Goal: Task Accomplishment & Management: Complete application form

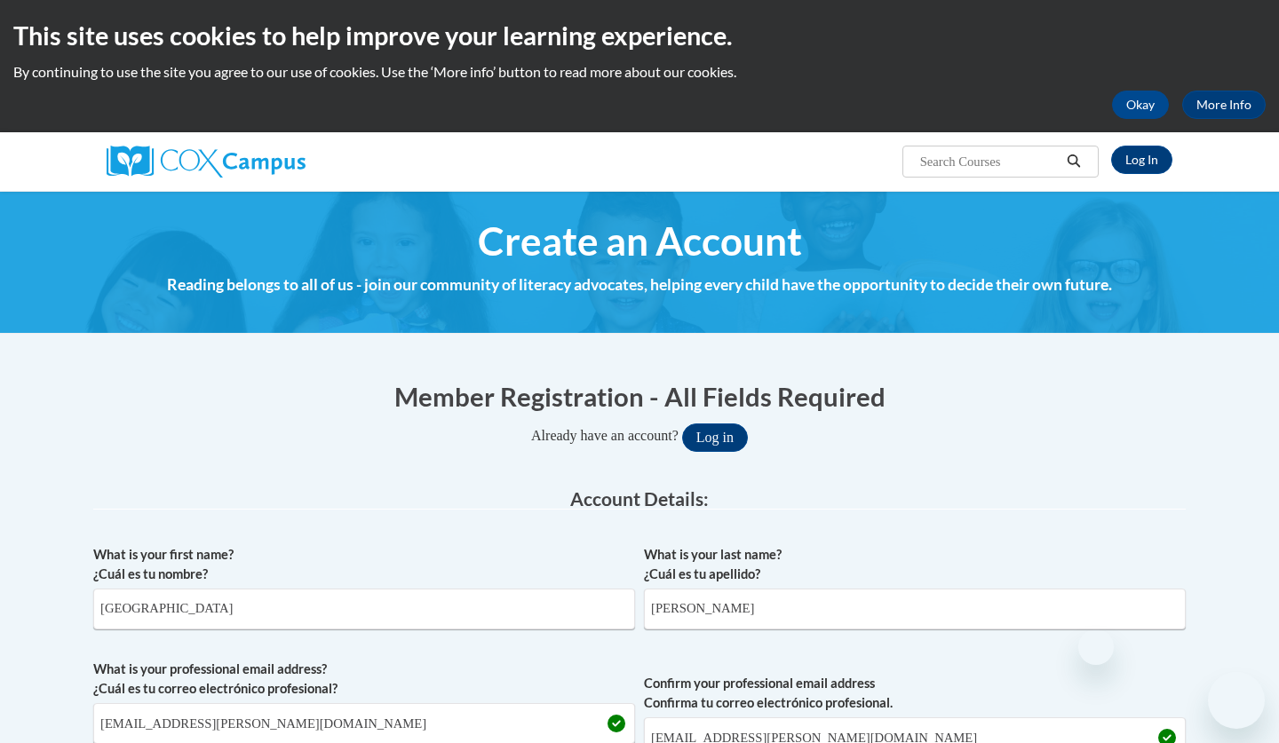
select select "fbf2d438-af2f-41f8-98f1-81c410e29de3"
select select "5e2af403-4f2c-4e49-a02f-103e55d7b75b"
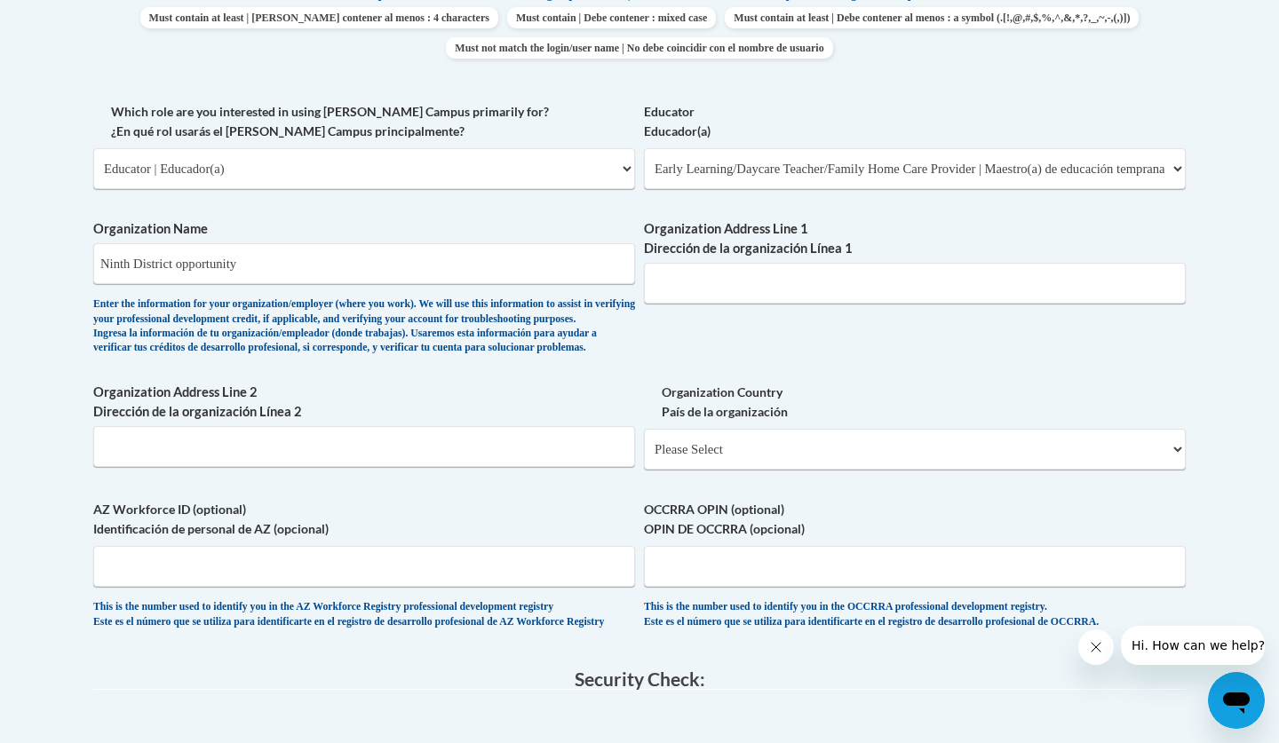
type input "Ninth District opportunity"
type input "[STREET_ADDRESS]"
drag, startPoint x: 883, startPoint y: 273, endPoint x: 702, endPoint y: 254, distance: 182.1
click at [702, 263] on input "[STREET_ADDRESS]" at bounding box center [915, 283] width 542 height 41
click at [369, 459] on input "Organization Address Line 2 Dirección de la organización Línea 2" at bounding box center [364, 446] width 542 height 41
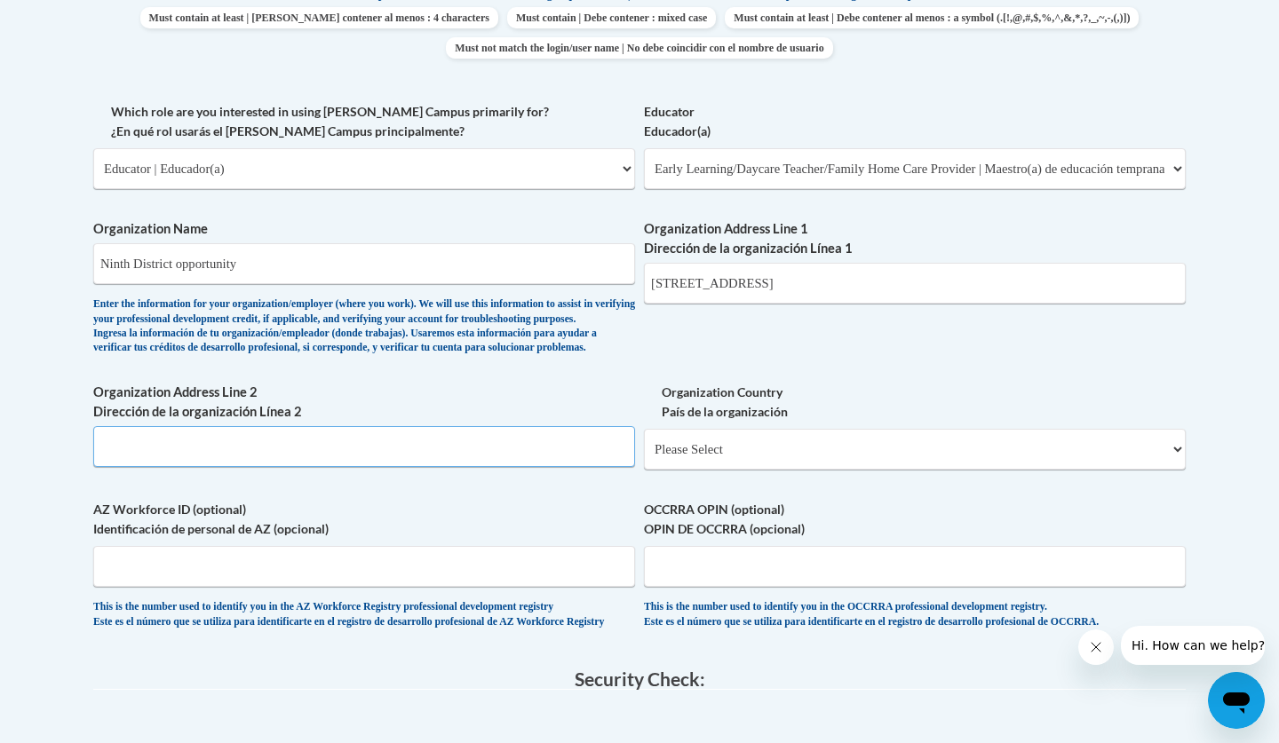
paste input "[STREET_ADDRESS]"
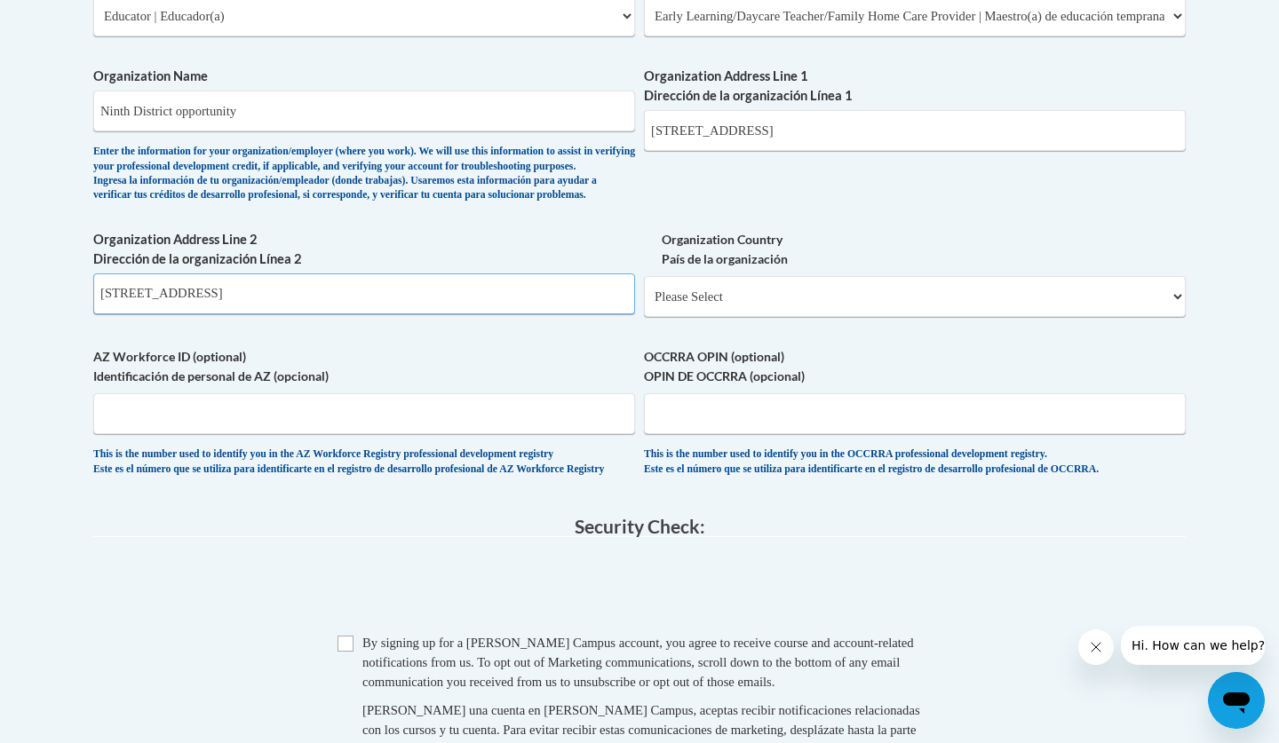
scroll to position [1132, 1]
type input "[STREET_ADDRESS]"
select select "ad49bcad-a171-4b2e-b99c-48b446064914"
select select
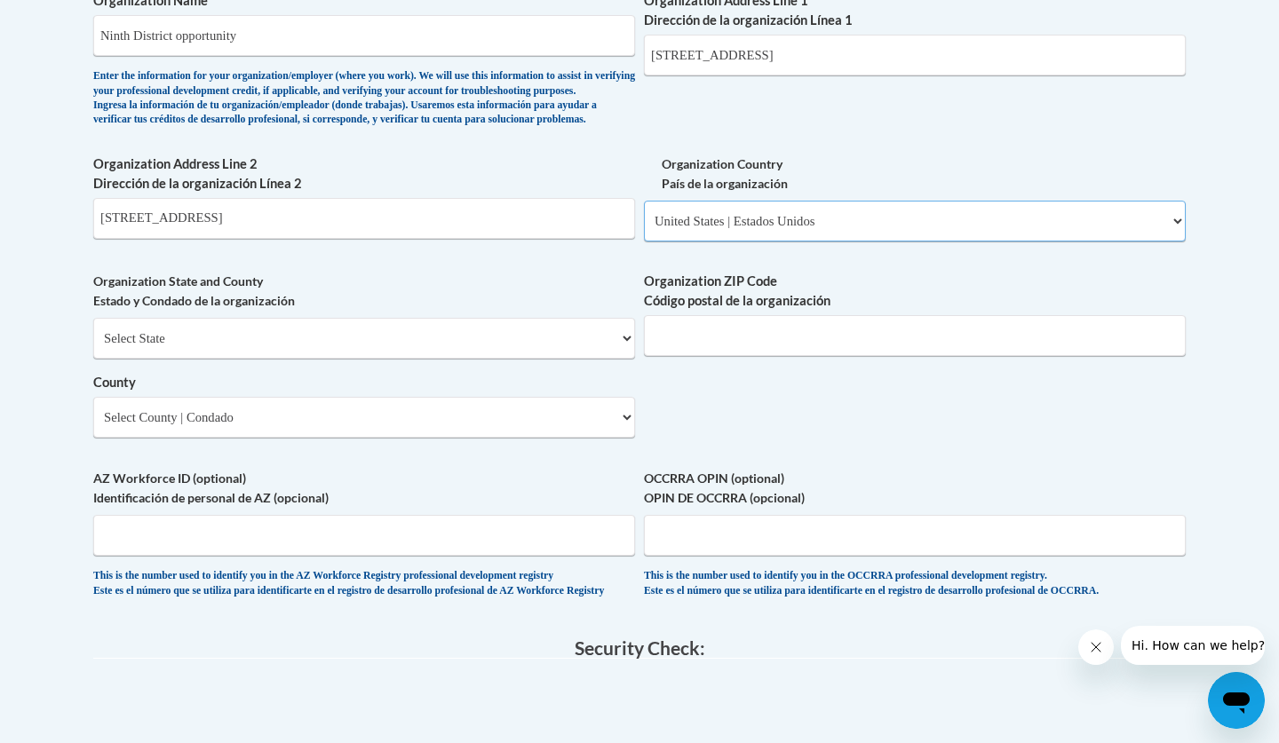
scroll to position [1212, 0]
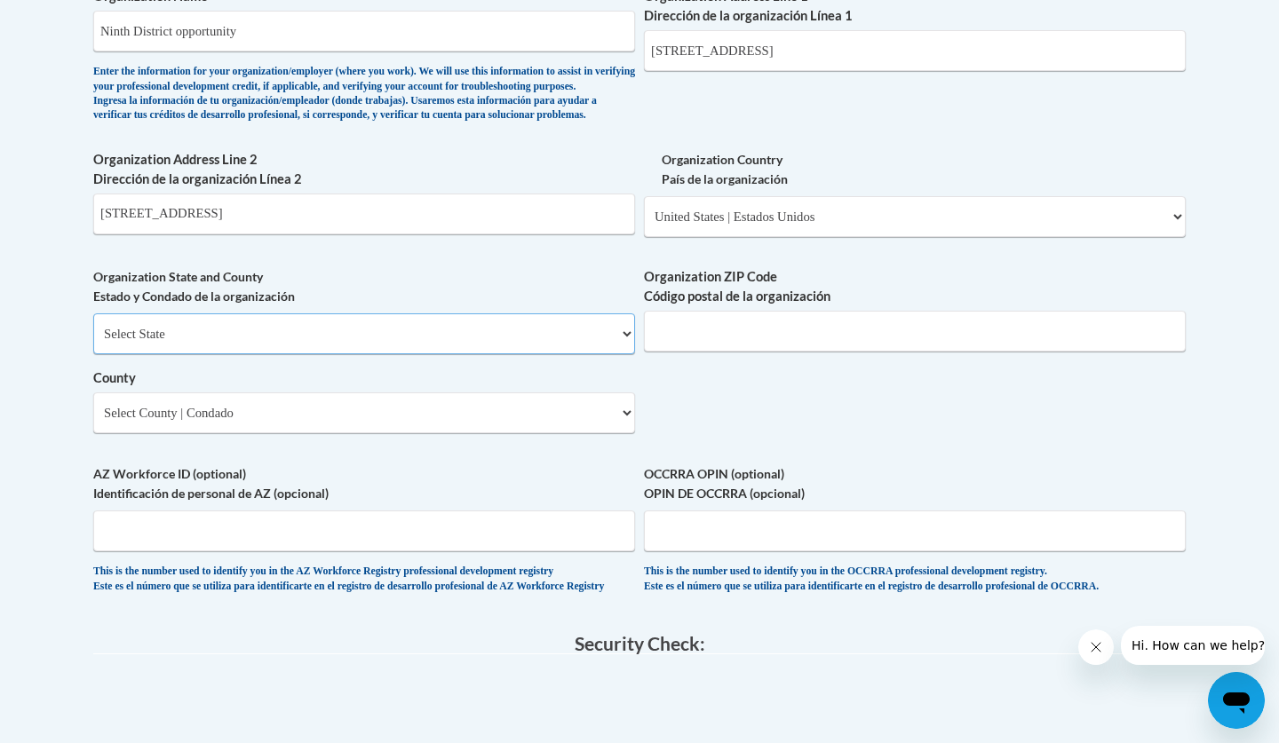
select select "[US_STATE]"
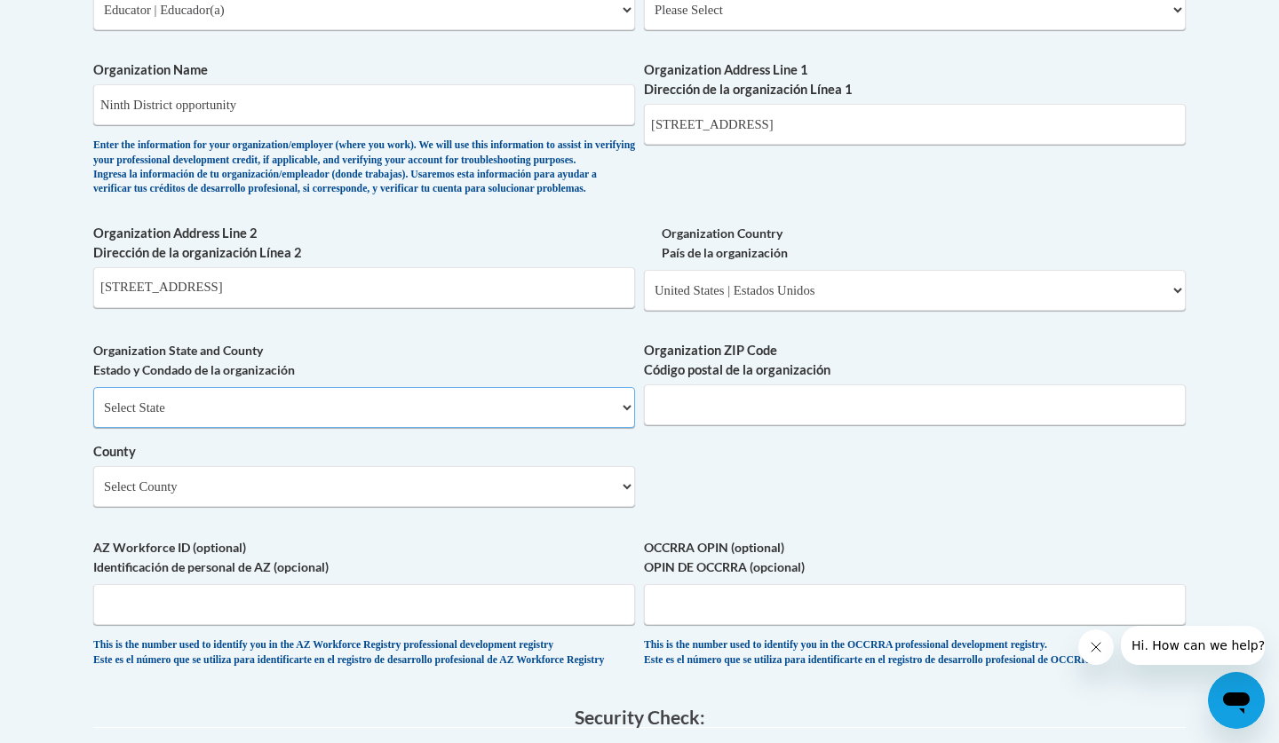
scroll to position [1135, 0]
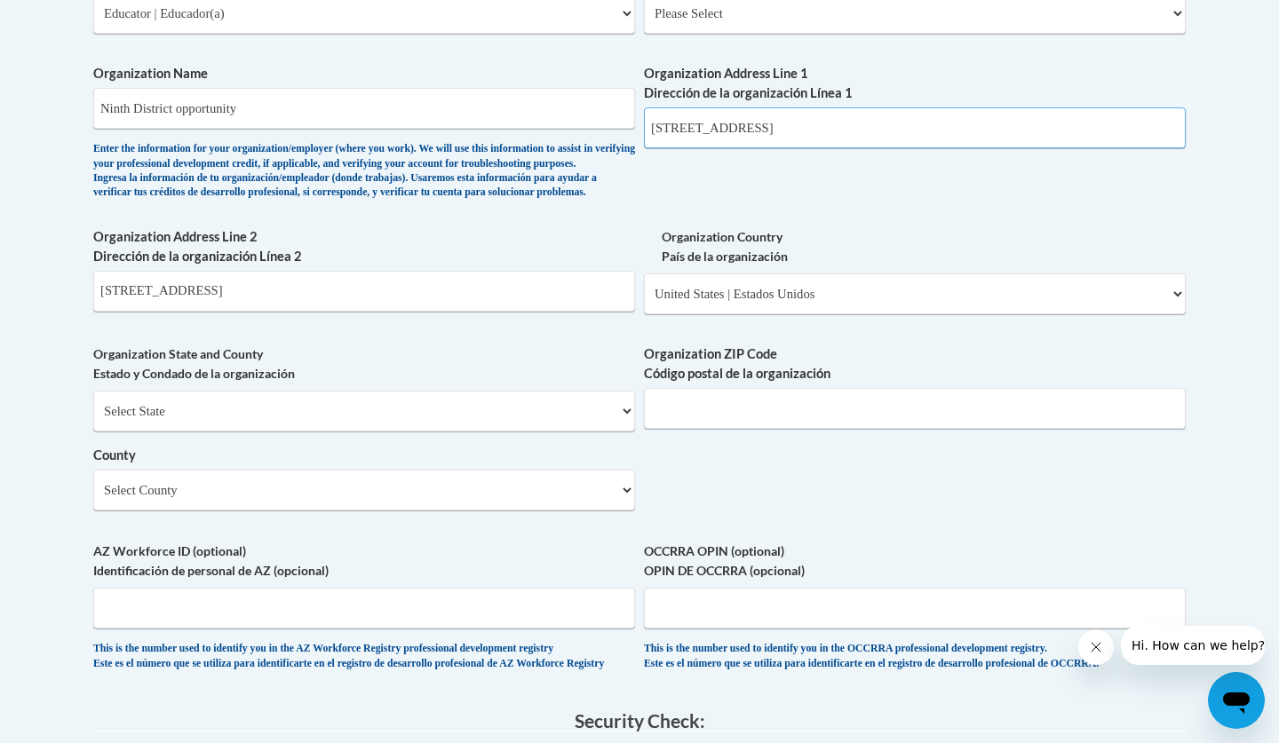
drag, startPoint x: 879, startPoint y: 119, endPoint x: 815, endPoint y: 119, distance: 63.9
click at [815, 119] on input "[STREET_ADDRESS]" at bounding box center [915, 127] width 542 height 41
type input "[STREET_ADDRESS]"
drag, startPoint x: 332, startPoint y: 307, endPoint x: 263, endPoint y: 310, distance: 69.3
click at [263, 310] on input "[STREET_ADDRESS]" at bounding box center [364, 291] width 542 height 41
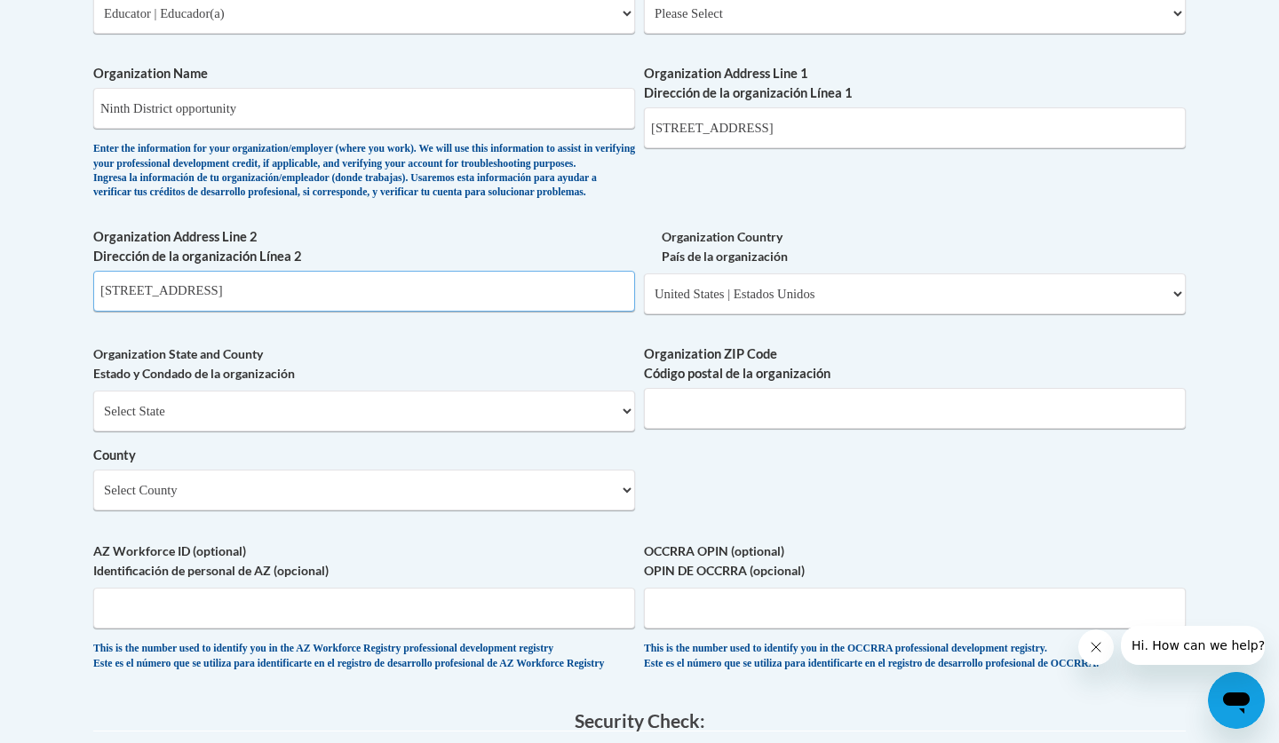
type input "[STREET_ADDRESS]"
click at [761, 429] on input "Organization ZIP Code Código postal de la organización" at bounding box center [915, 408] width 542 height 41
type input "30501"
select select "Hall"
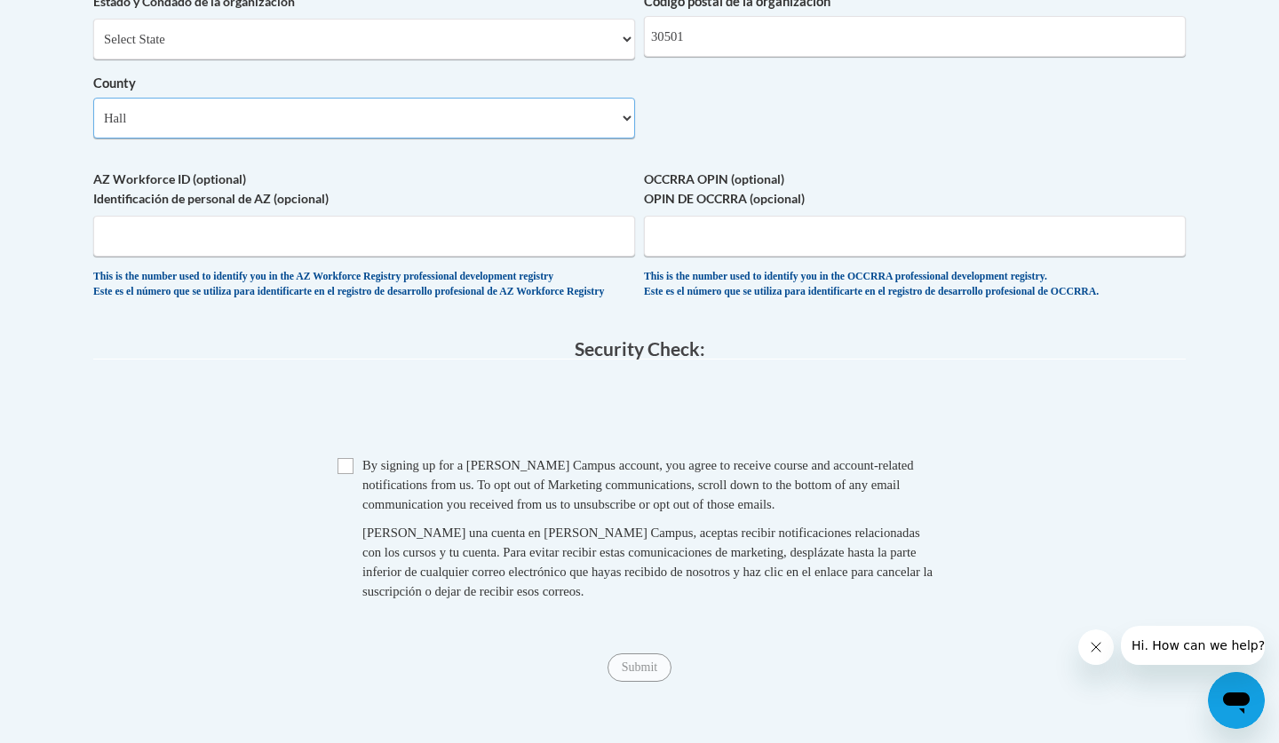
scroll to position [1508, 0]
click at [348, 473] on input "Checkbox" at bounding box center [345, 465] width 16 height 16
checkbox input "true"
click at [611, 681] on input "Submit" at bounding box center [639, 667] width 64 height 28
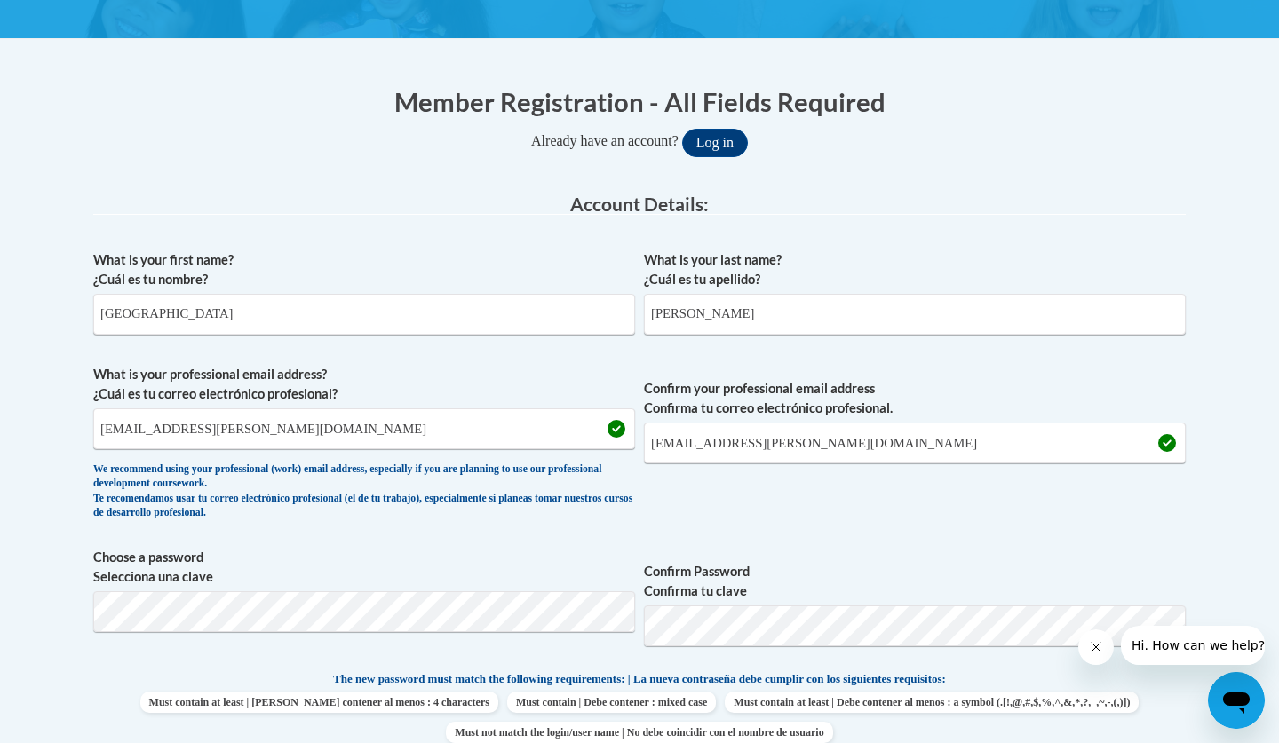
scroll to position [294, 0]
click at [303, 313] on input "[GEOGRAPHIC_DATA]" at bounding box center [364, 315] width 542 height 41
click at [190, 321] on input "[GEOGRAPHIC_DATA]" at bounding box center [364, 315] width 542 height 41
type input "[GEOGRAPHIC_DATA]"
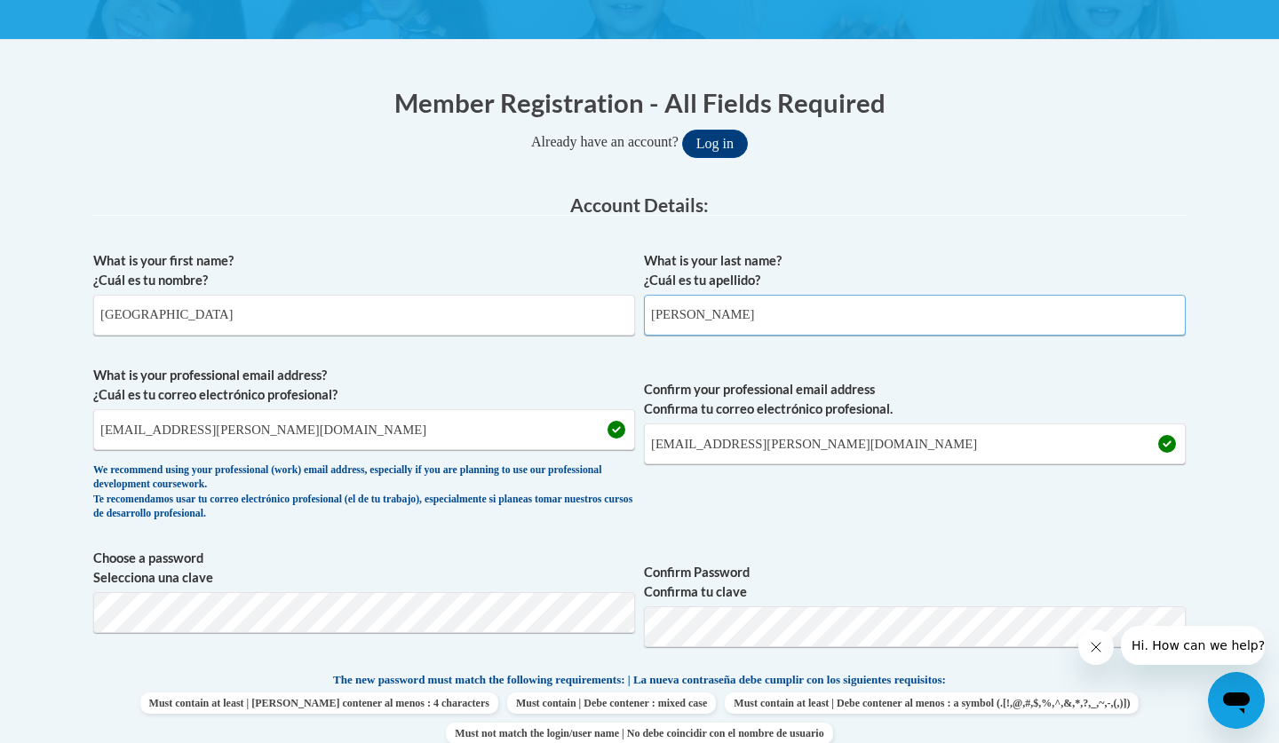
type input "[PERSON_NAME]"
click at [481, 436] on input "[EMAIL_ADDRESS][PERSON_NAME][DOMAIN_NAME]" at bounding box center [364, 429] width 542 height 41
type input "[EMAIL_ADDRESS][PERSON_NAME][DOMAIN_NAME]"
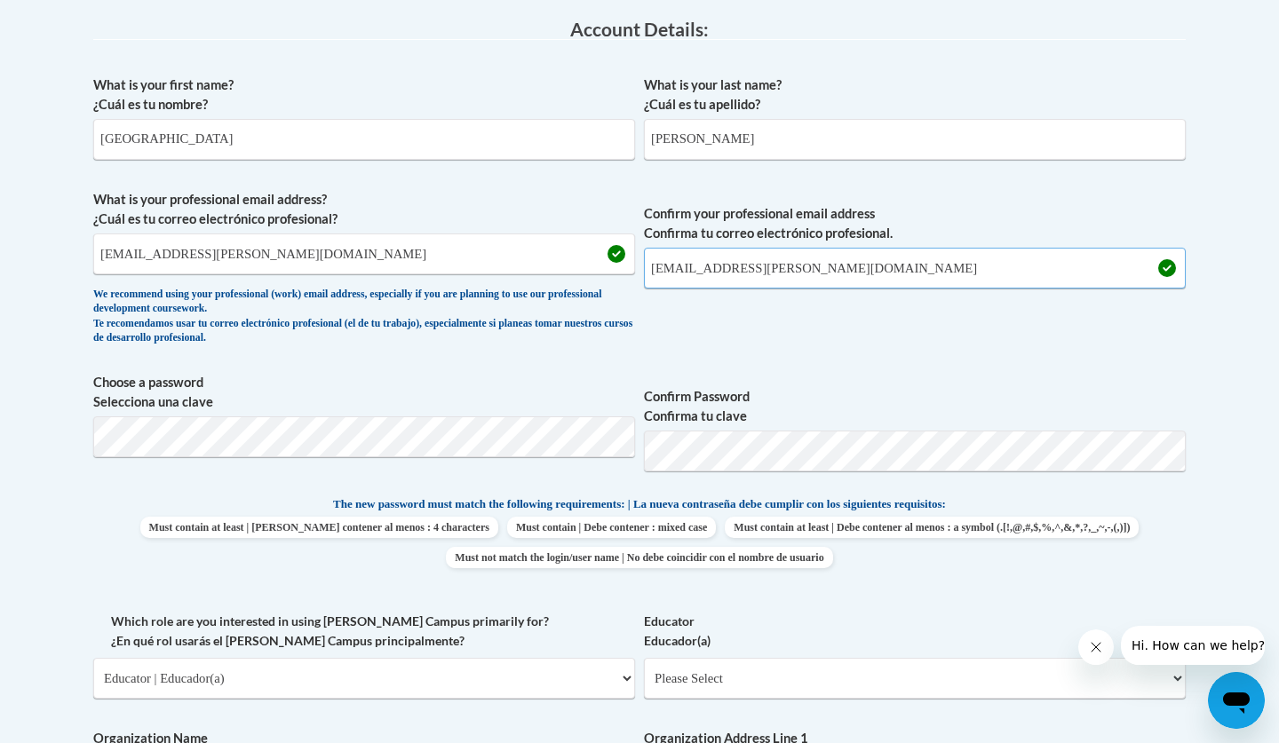
scroll to position [471, 0]
type input "[EMAIL_ADDRESS][PERSON_NAME][DOMAIN_NAME]"
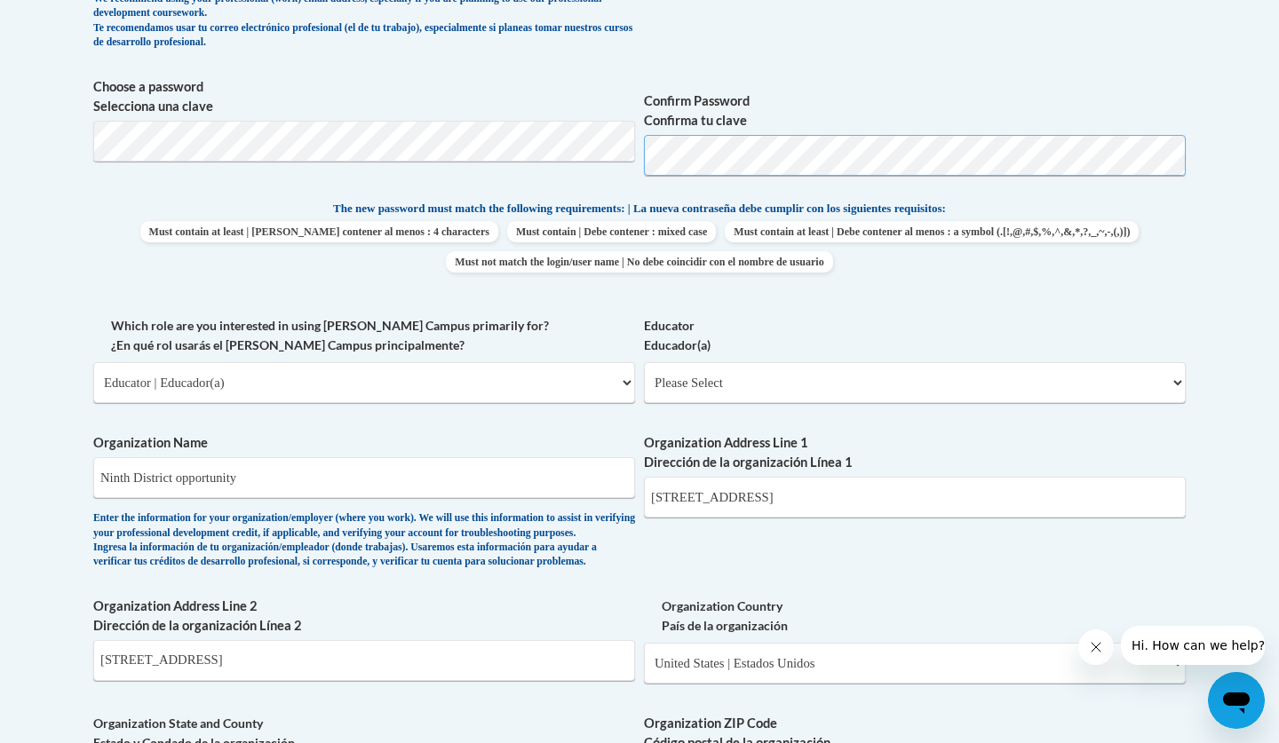
scroll to position [771, 0]
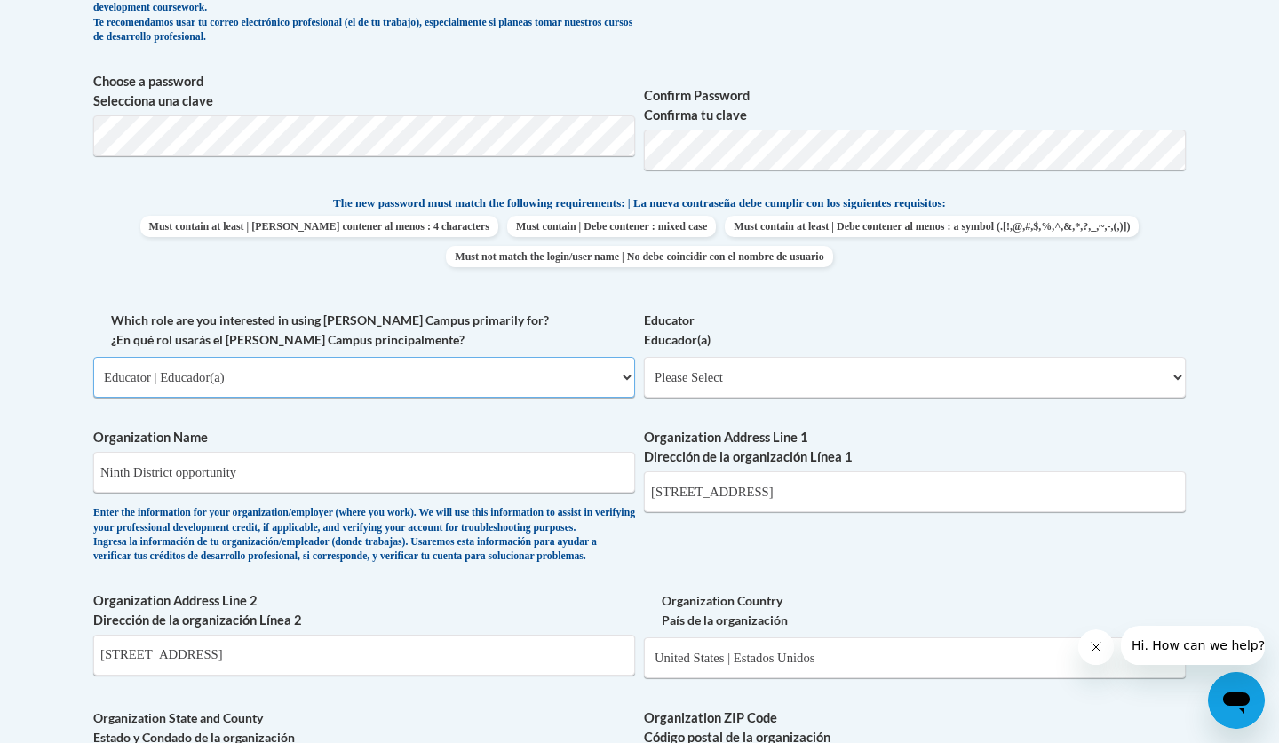
select select "fbf2d438-af2f-41f8-98f1-81c410e29de3"
select select "5e2af403-4f2c-4e49-a02f-103e55d7b75b"
click at [309, 459] on input "Ninth District opportunity" at bounding box center [364, 472] width 542 height 41
type input "Ninth District Opportunity"
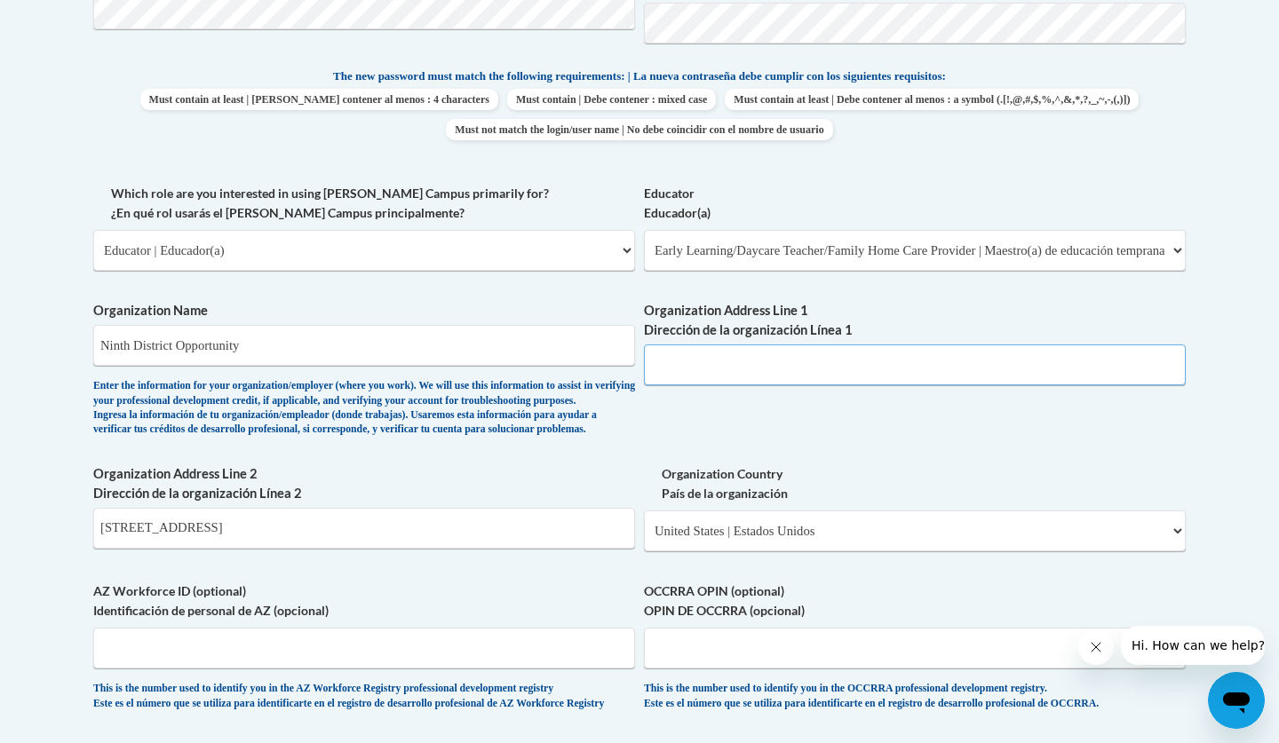
scroll to position [901, 0]
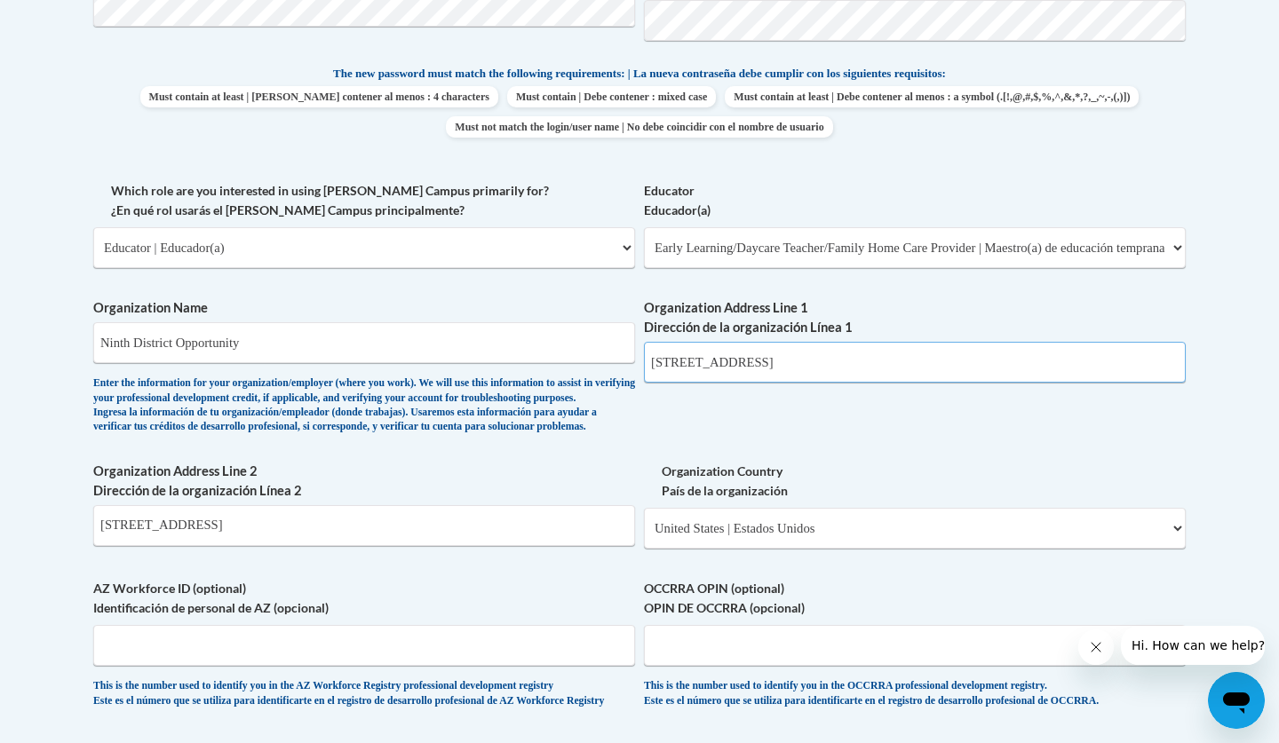
type input "[STREET_ADDRESS]"
click at [164, 546] on input "[STREET_ADDRESS]" at bounding box center [364, 525] width 542 height 41
drag, startPoint x: 734, startPoint y: 348, endPoint x: 650, endPoint y: 355, distance: 83.8
click at [650, 355] on input "[STREET_ADDRESS]" at bounding box center [915, 362] width 542 height 41
click at [445, 533] on input "[STREET_ADDRESS]" at bounding box center [364, 525] width 542 height 41
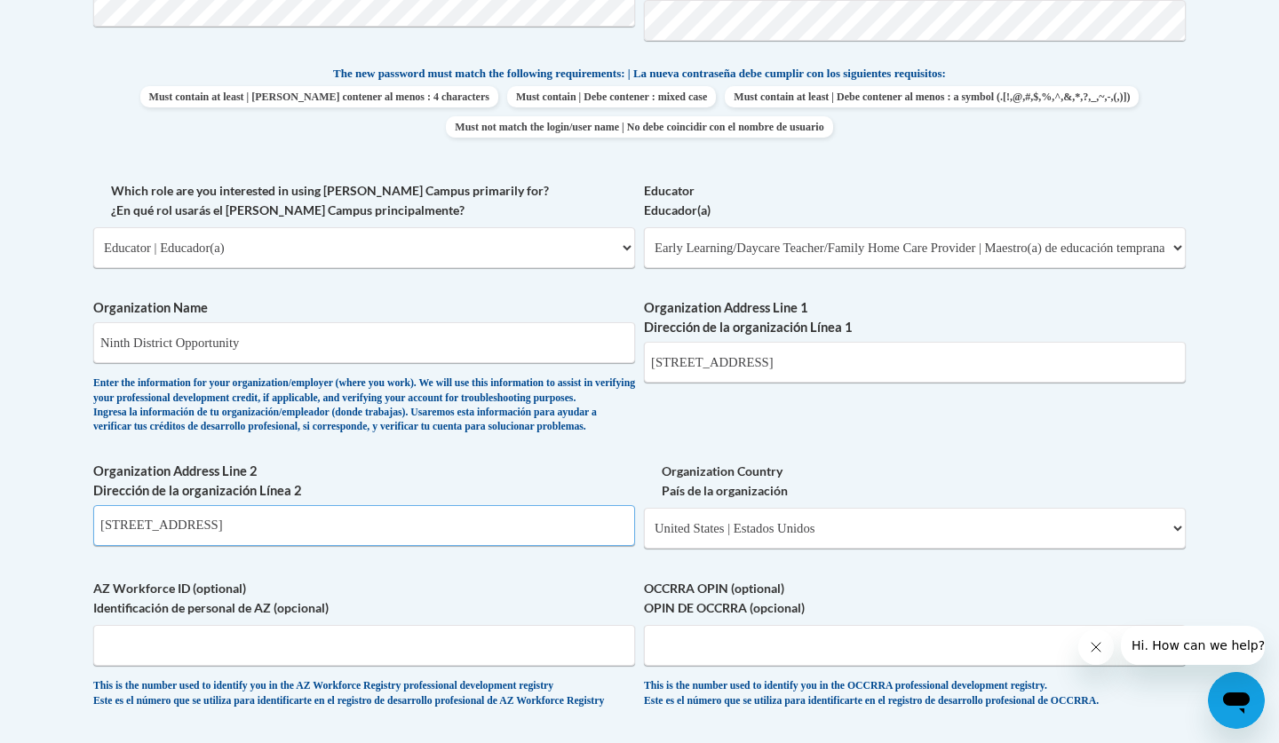
paste input "Spring St"
type input "[STREET_ADDRESS]"
select select "ad49bcad-a171-4b2e-b99c-48b446064914"
select select
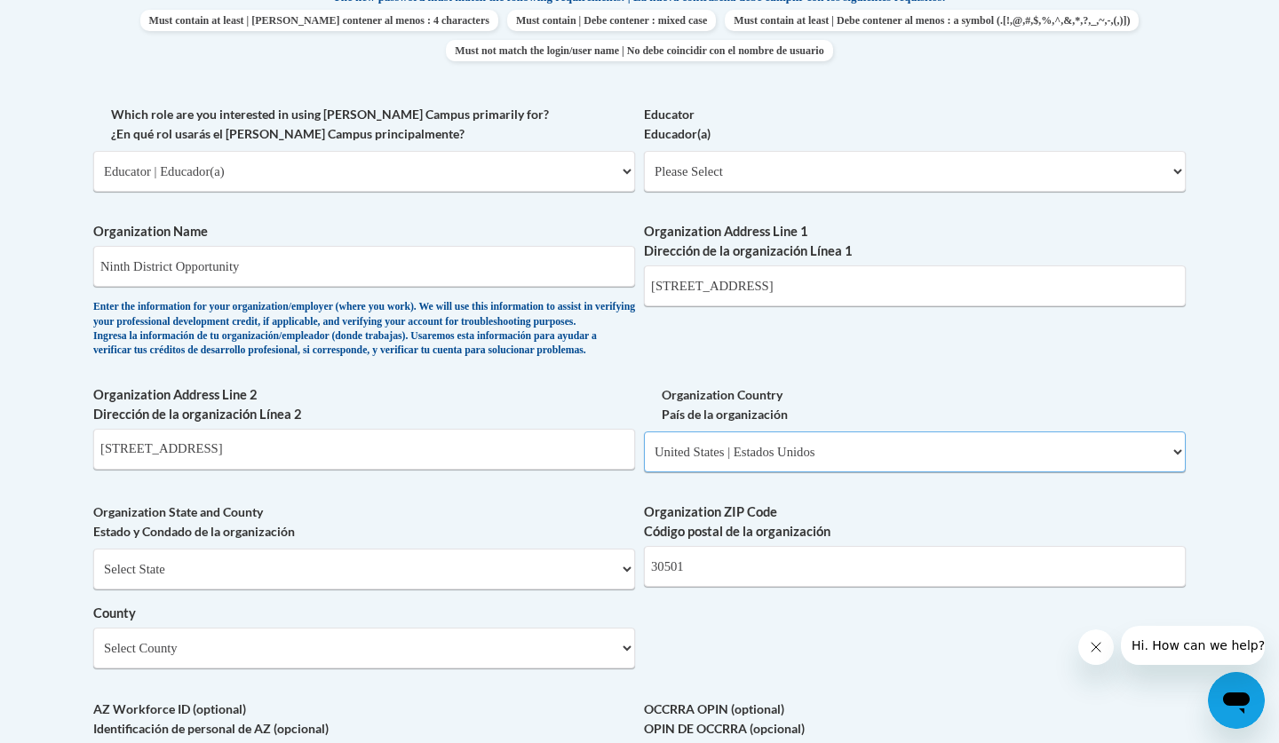
scroll to position [980, 0]
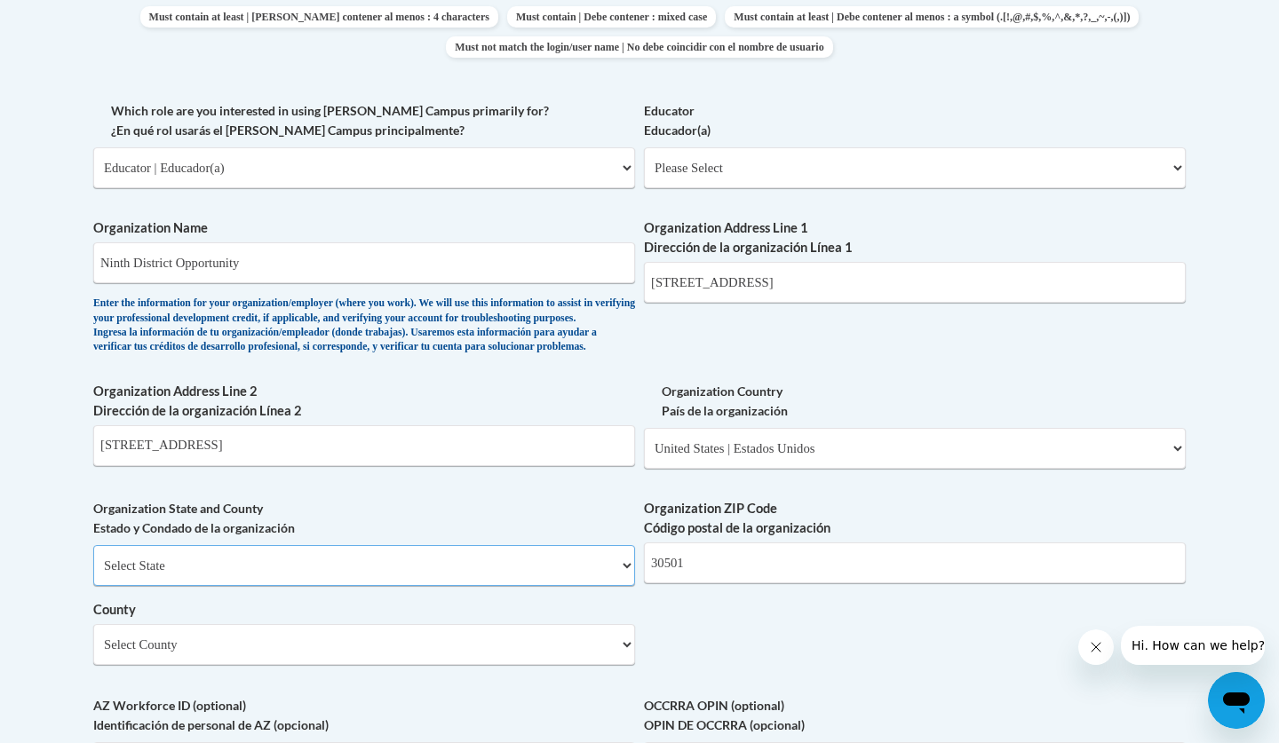
select select "[US_STATE]"
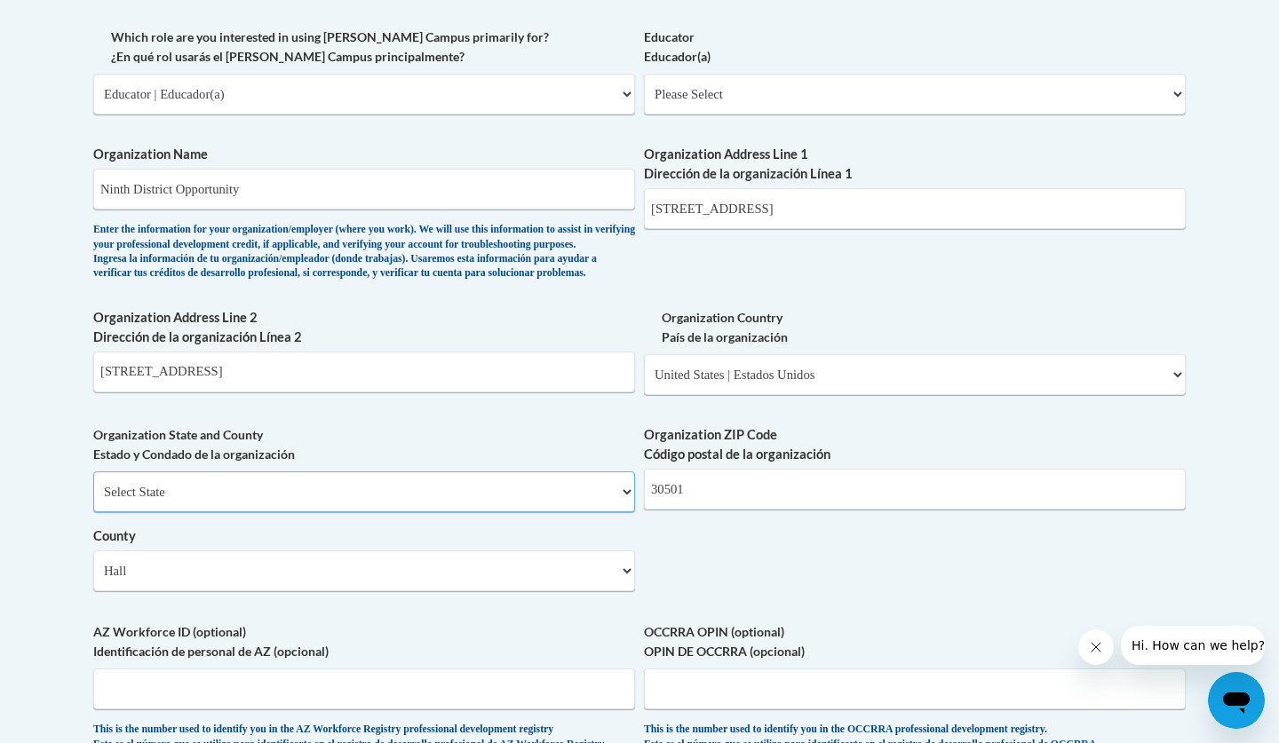
scroll to position [1074, 0]
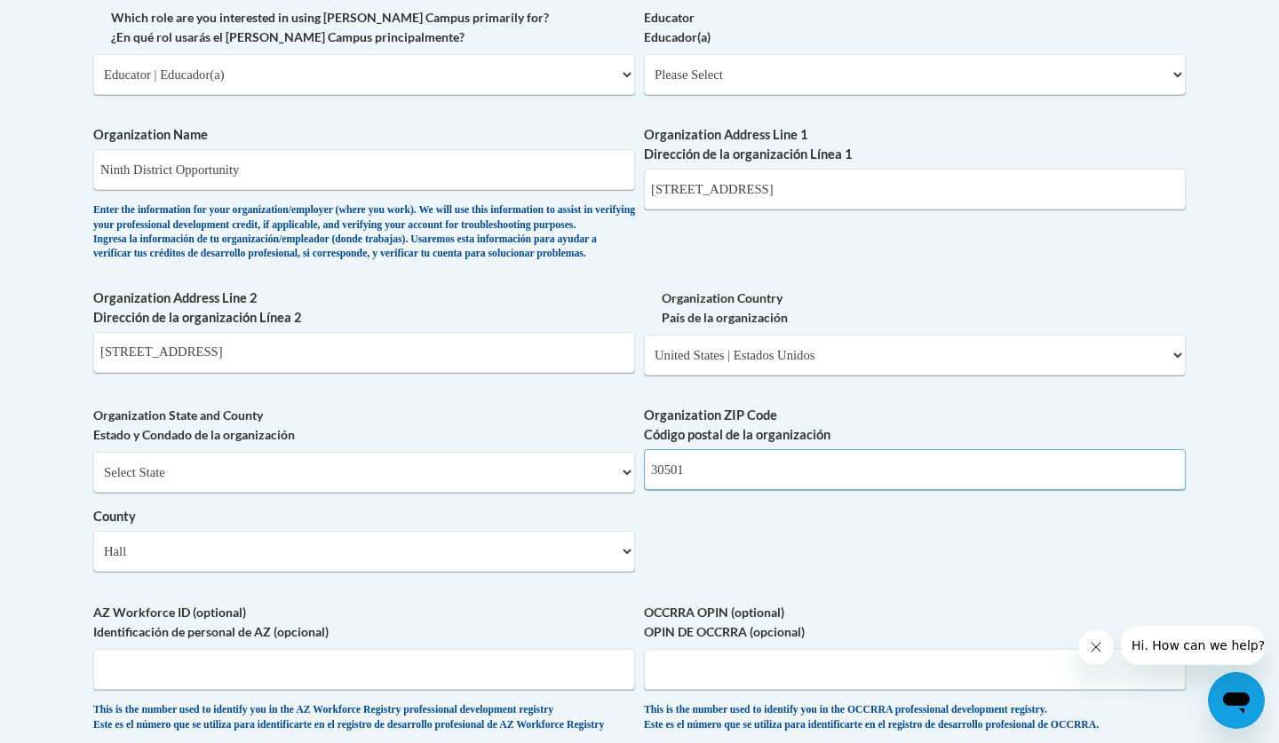
click at [700, 488] on input "30501" at bounding box center [915, 469] width 542 height 41
type input "30501"
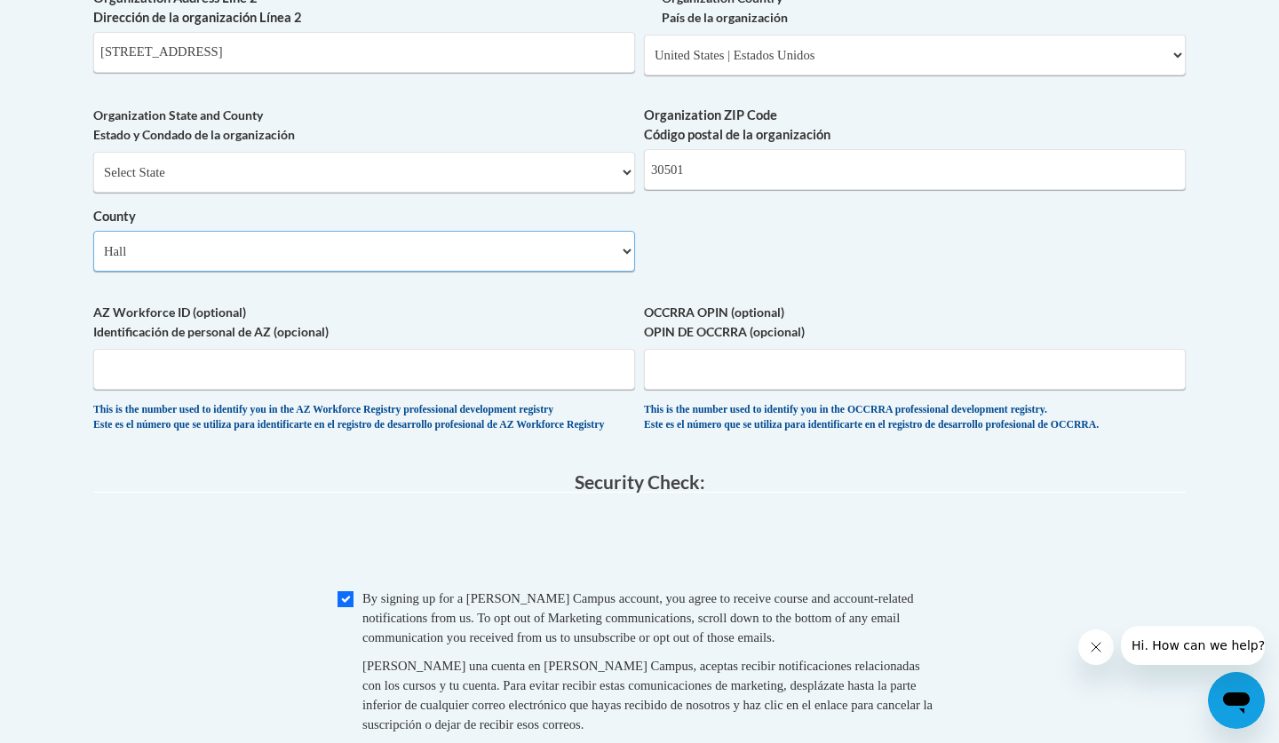
scroll to position [1377, 0]
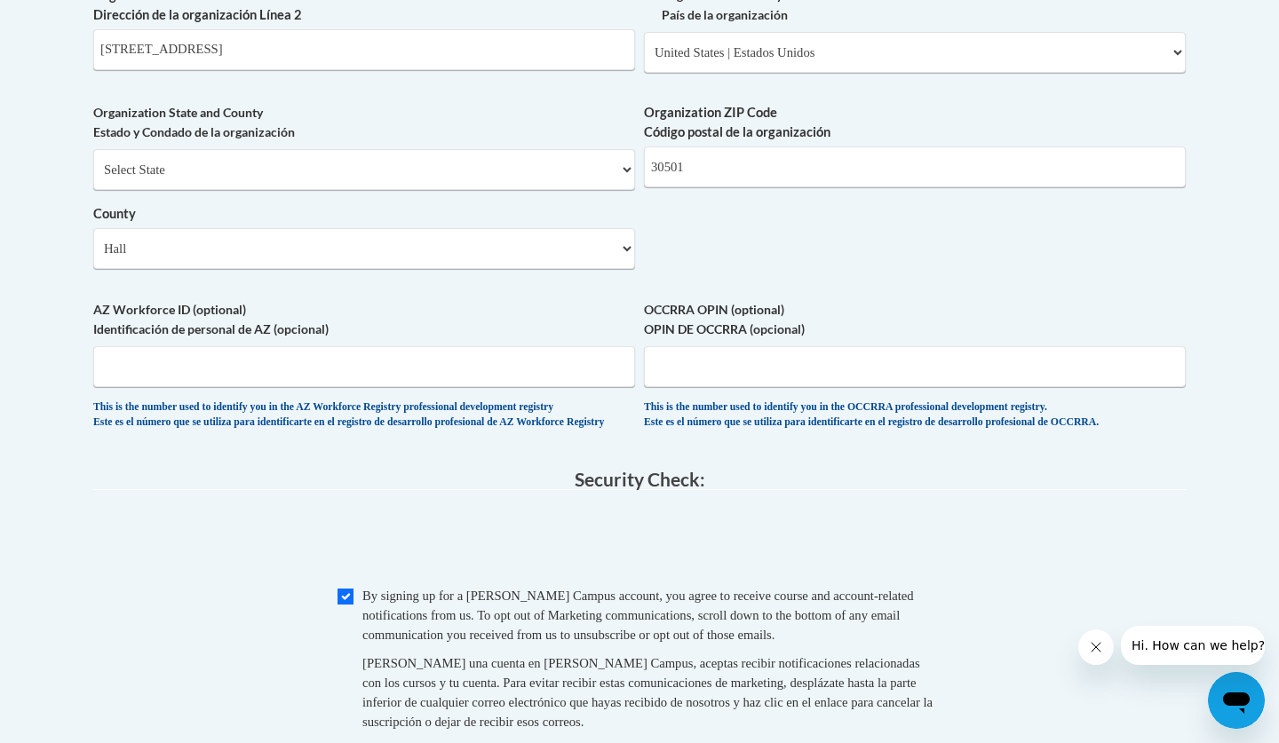
click at [350, 605] on input "Checkbox" at bounding box center [345, 597] width 16 height 16
checkbox input "true"
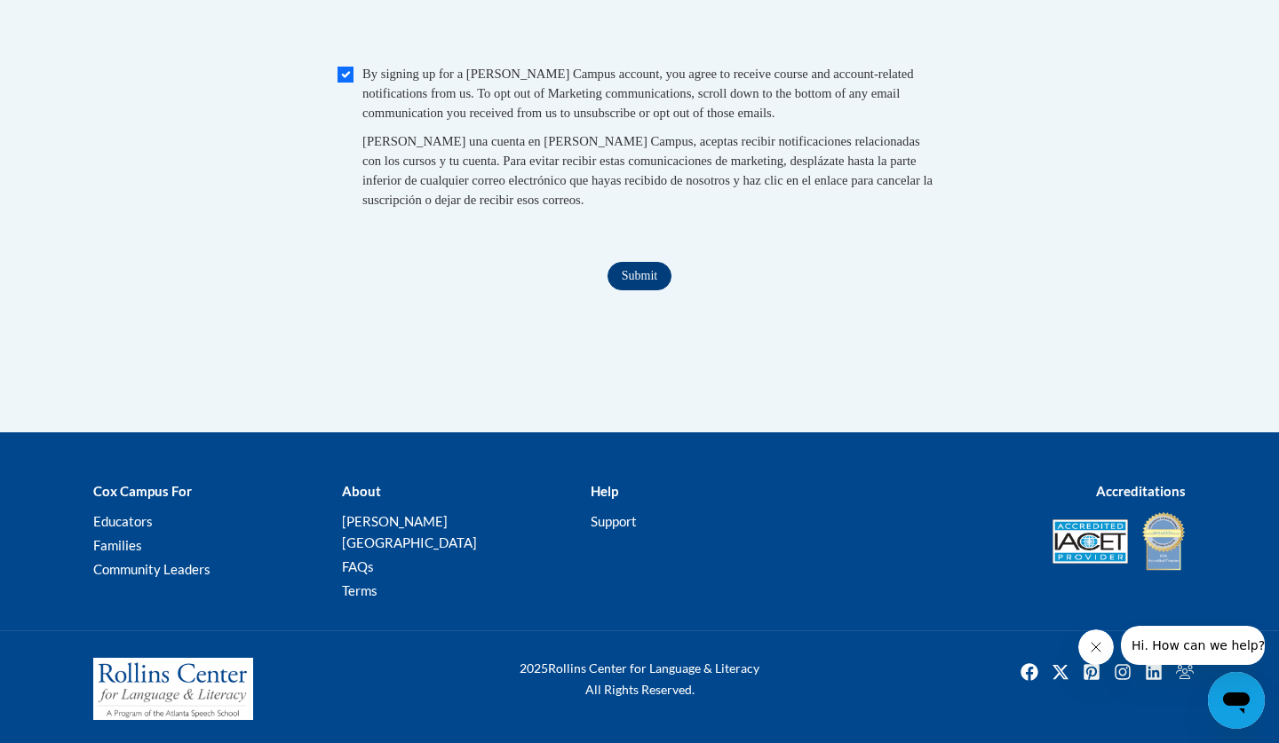
scroll to position [1898, 0]
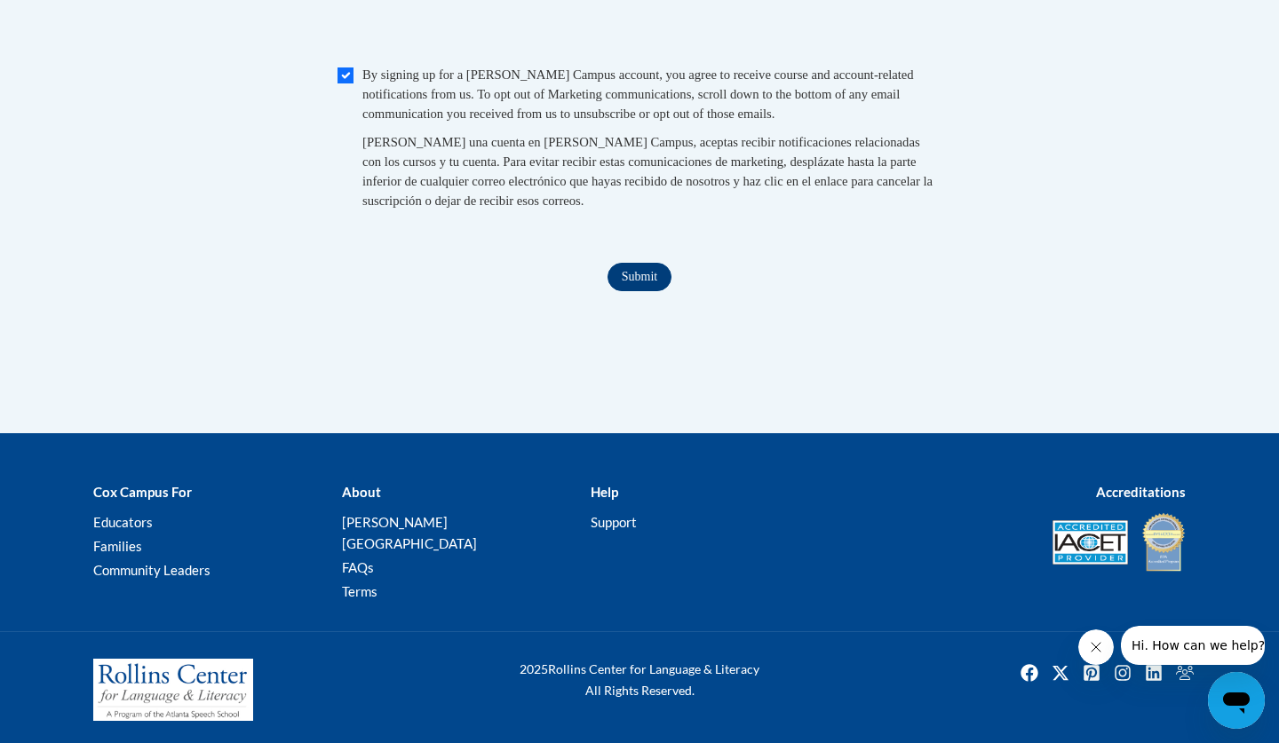
click at [662, 290] on input "Submit" at bounding box center [639, 277] width 64 height 28
